Goal: Complete application form

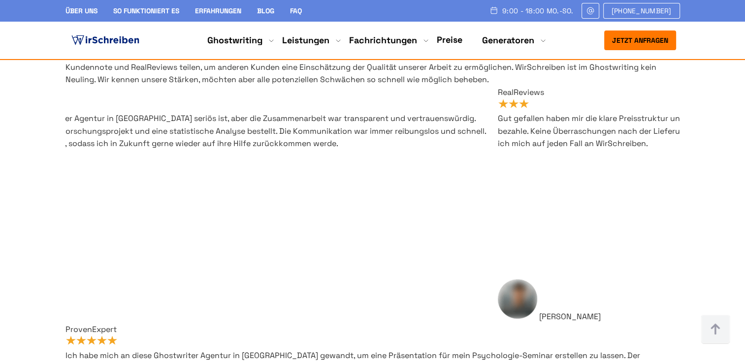
scroll to position [6057, 0]
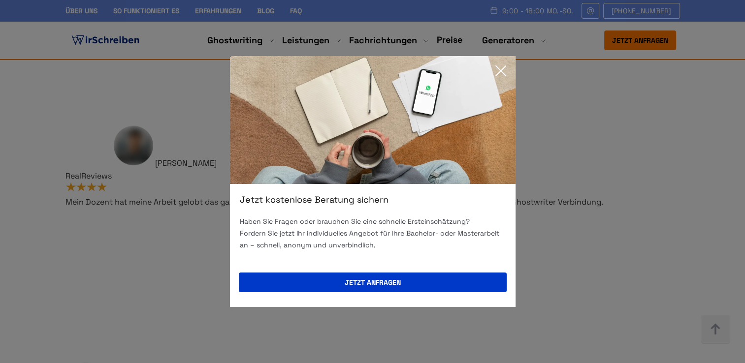
click at [498, 69] on icon at bounding box center [501, 71] width 10 height 10
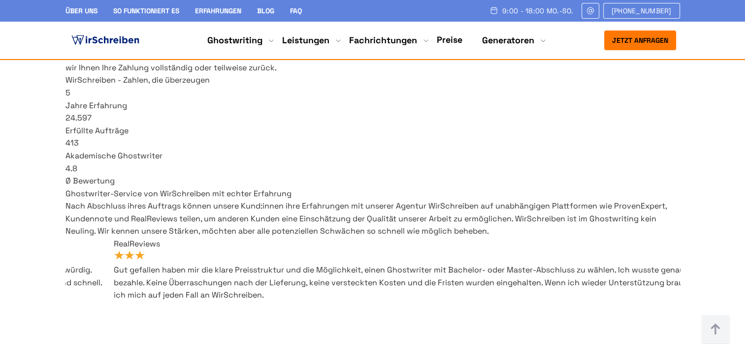
scroll to position [5712, 0]
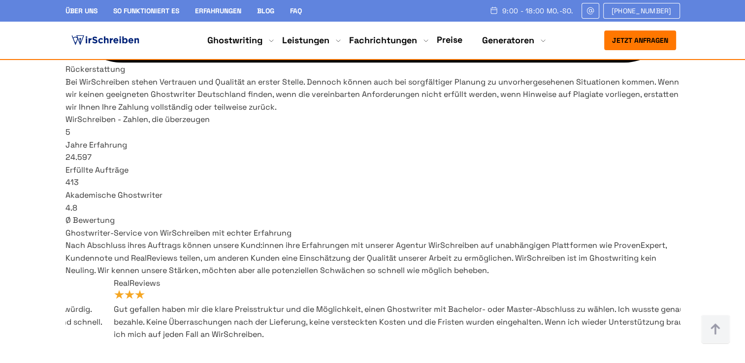
click at [646, 45] on button "Jetzt anfragen" at bounding box center [640, 41] width 72 height 20
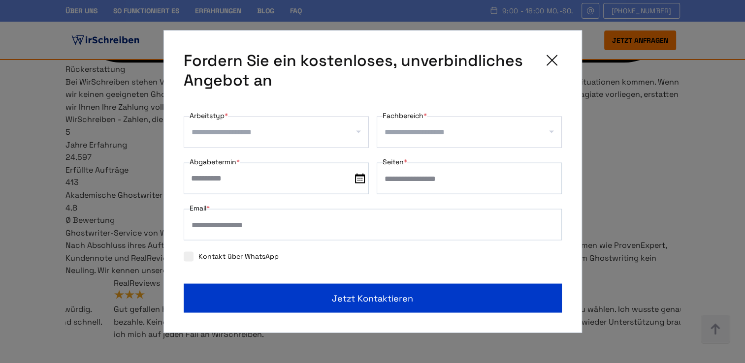
click at [267, 141] on div at bounding box center [276, 133] width 185 height 32
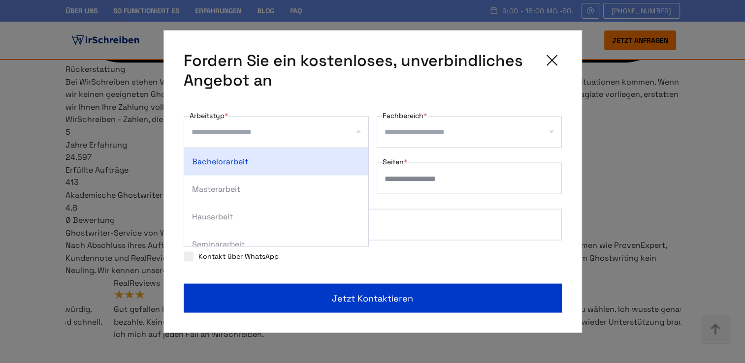
click at [289, 162] on div "Bachelorarbeit" at bounding box center [276, 162] width 184 height 28
select select "**"
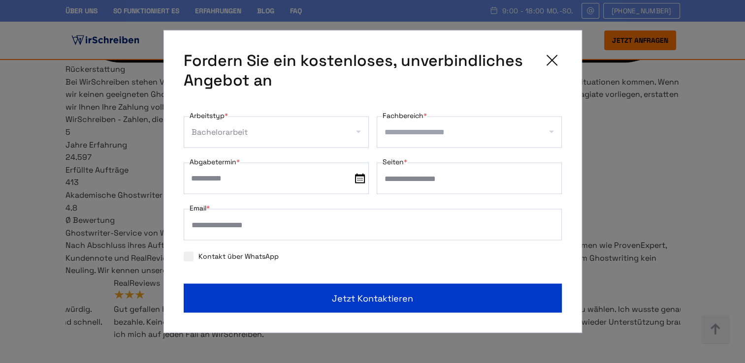
click at [409, 133] on input "Fachbereich *" at bounding box center [473, 133] width 177 height 16
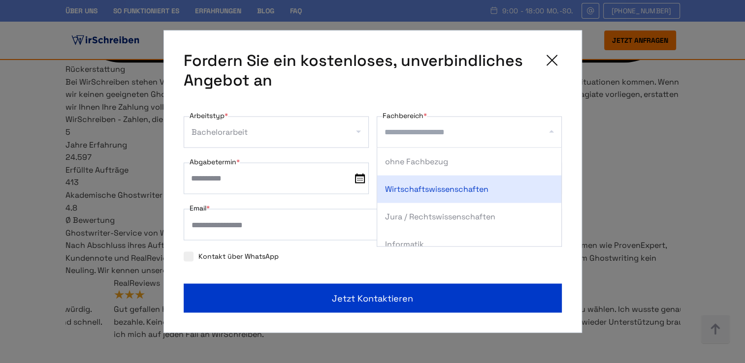
click at [441, 193] on div "Wirtschaftswissenschaften" at bounding box center [469, 190] width 184 height 28
select select "*"
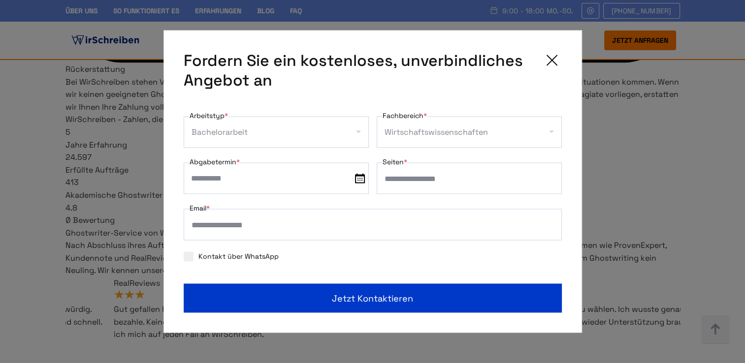
click at [268, 190] on body "Über uns So funktioniert es Erfahrungen Blog FAQ 9:00 - 18:00 Mo.-So. +41415126…" at bounding box center [372, 81] width 745 height 11586
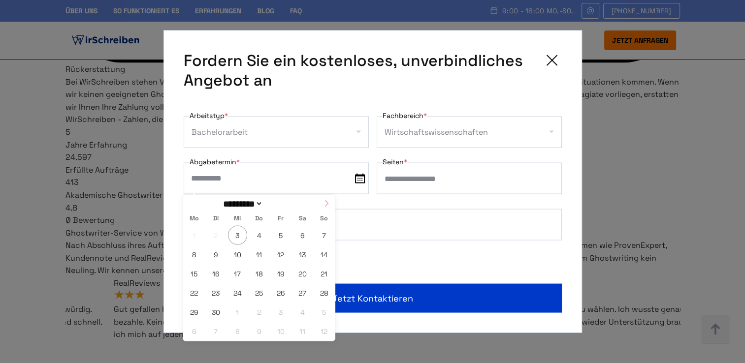
click at [327, 202] on icon at bounding box center [326, 203] width 7 height 7
select select "*"
click at [213, 274] on span "14" at bounding box center [215, 273] width 19 height 19
type input "**********"
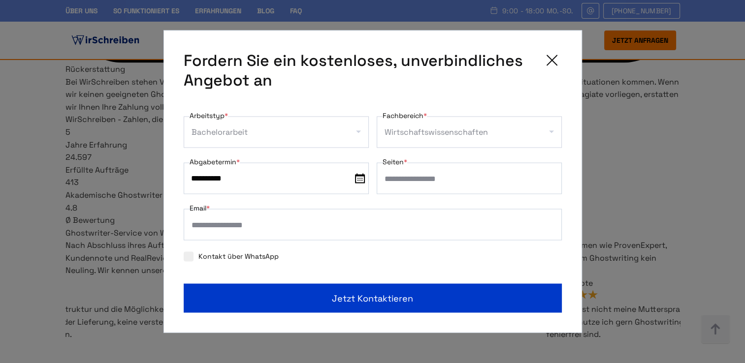
click at [423, 180] on input "Seiten *" at bounding box center [469, 179] width 185 height 32
type input "**"
click at [184, 284] on button "Jetzt kontaktieren" at bounding box center [373, 298] width 378 height 29
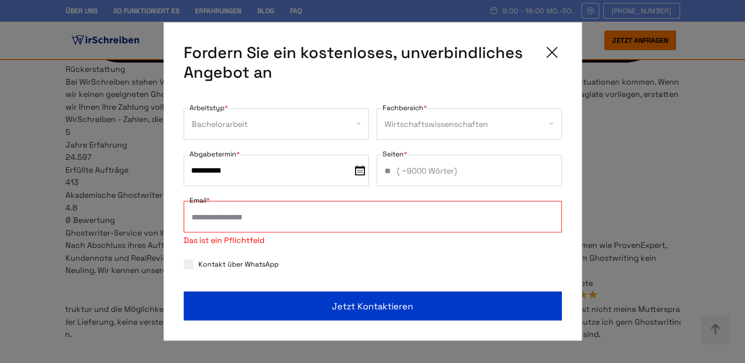
click at [314, 223] on input "Email *" at bounding box center [373, 217] width 378 height 32
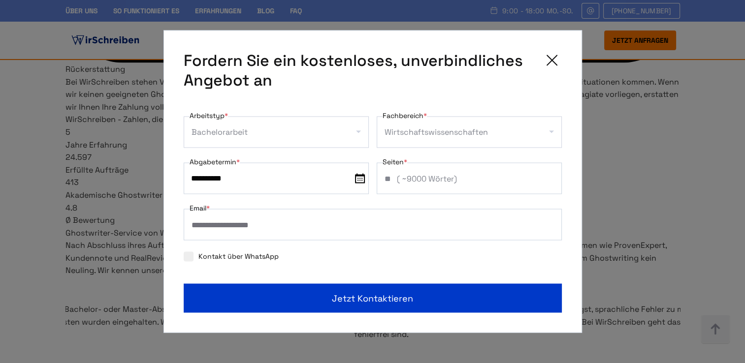
type input "**********"
click at [197, 265] on form "**********" at bounding box center [373, 211] width 378 height 203
click at [191, 258] on span at bounding box center [189, 257] width 10 height 10
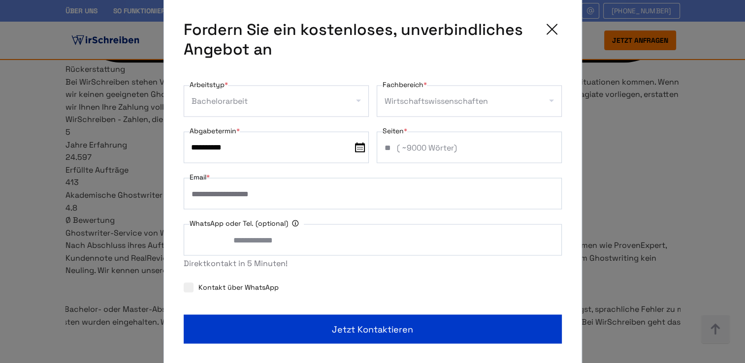
click at [185, 292] on span at bounding box center [189, 288] width 10 height 10
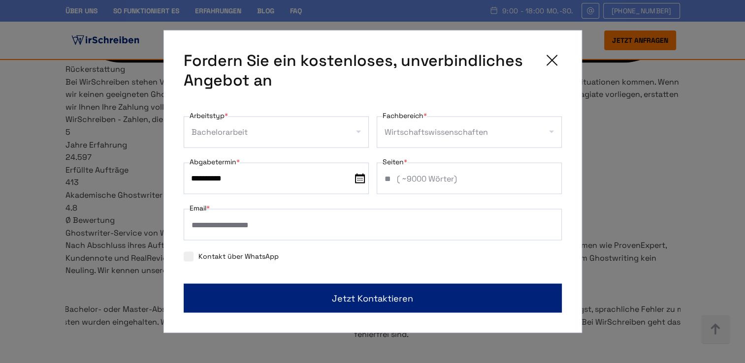
click at [282, 302] on button "Jetzt kontaktieren" at bounding box center [373, 298] width 378 height 29
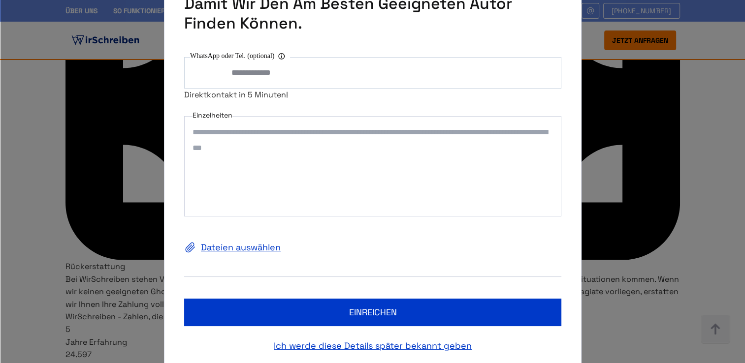
scroll to position [28, 0]
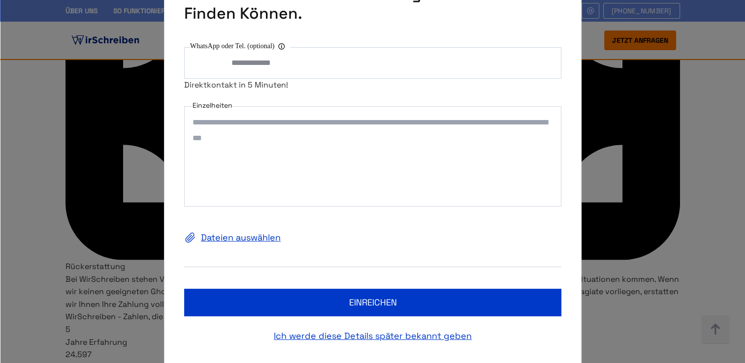
click at [254, 125] on textarea "Einzelheiten" at bounding box center [372, 156] width 377 height 100
click at [248, 235] on label "Dateien auswählen" at bounding box center [372, 238] width 377 height 16
click at [0, 0] on input "Dateien auswählen" at bounding box center [0, 0] width 0 height 0
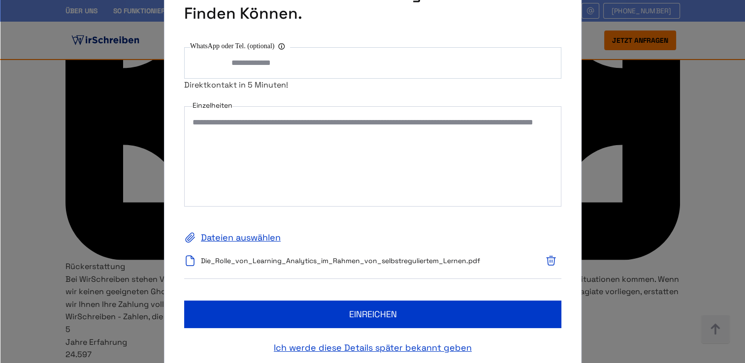
click at [297, 134] on textarea "**********" at bounding box center [372, 156] width 377 height 100
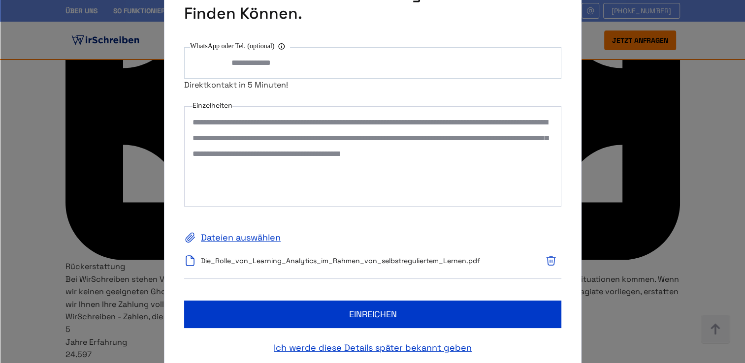
type textarea "**********"
click at [260, 239] on label "Dateien auswählen" at bounding box center [372, 238] width 377 height 16
click at [0, 0] on input "Dateien auswählen" at bounding box center [0, 0] width 0 height 0
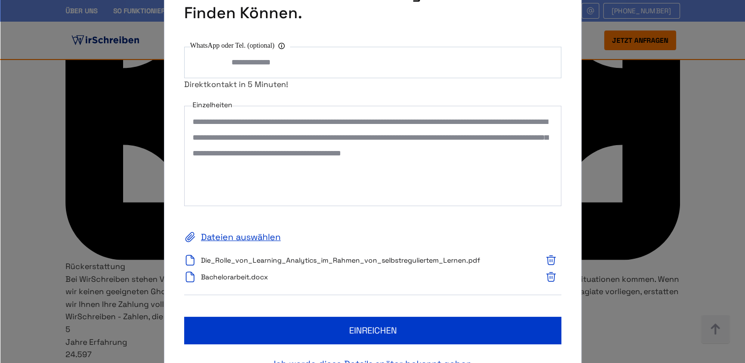
click at [552, 278] on icon "button" at bounding box center [551, 277] width 12 height 12
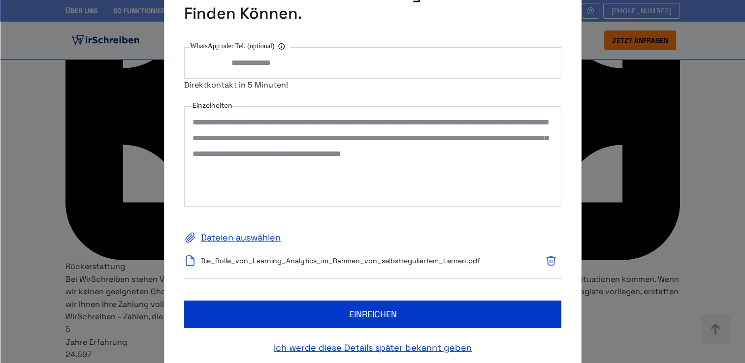
click at [251, 238] on label "Dateien auswählen" at bounding box center [372, 238] width 377 height 16
click at [0, 0] on input "Dateien auswählen" at bounding box center [0, 0] width 0 height 0
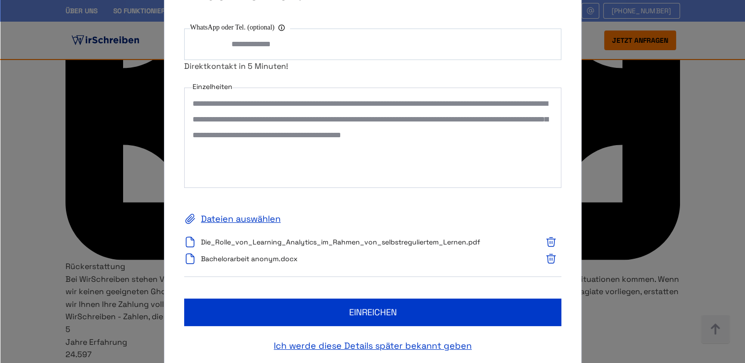
scroll to position [42, 0]
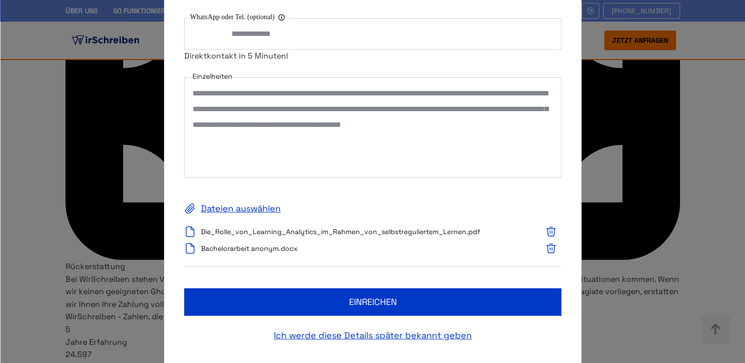
click at [370, 300] on button "einreichen" at bounding box center [372, 303] width 377 height 28
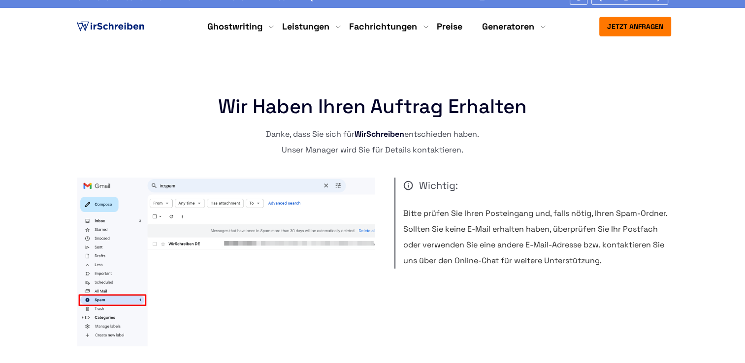
scroll to position [49, 0]
